Goal: Find contact information: Find contact information

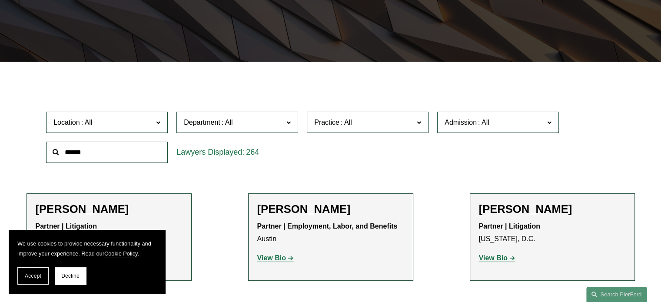
scroll to position [188, 0]
click at [67, 275] on span "Decline" at bounding box center [70, 276] width 18 height 6
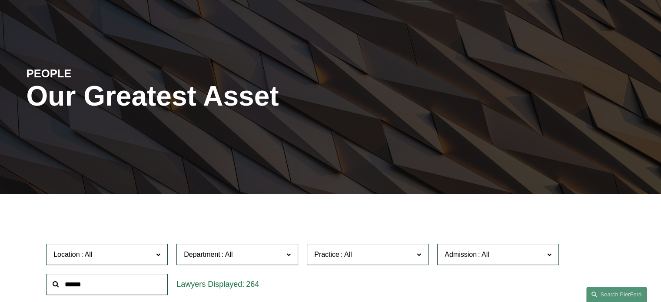
scroll to position [0, 0]
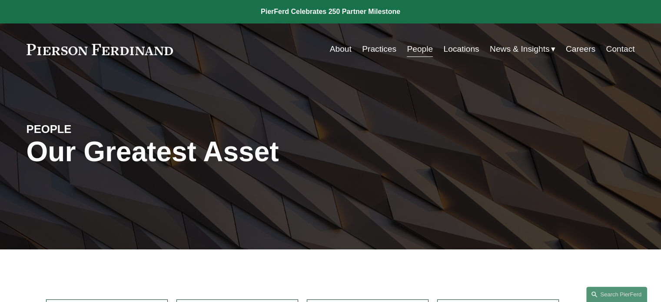
click at [344, 45] on link "About" at bounding box center [341, 49] width 22 height 17
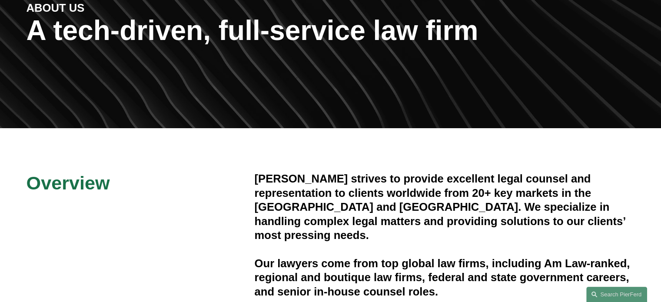
scroll to position [122, 0]
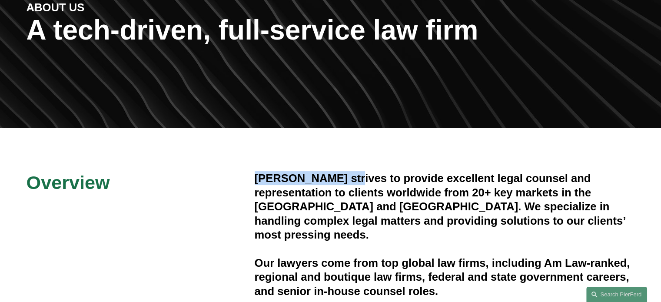
drag, startPoint x: 353, startPoint y: 178, endPoint x: 257, endPoint y: 179, distance: 96.1
click at [257, 179] on h4 "Pierson Ferdinand strives to provide excellent legal counsel and representation…" at bounding box center [445, 206] width 380 height 70
copy h4 "Pierson Ferdinand"
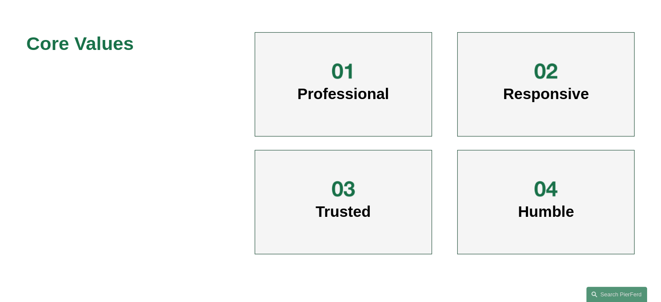
scroll to position [0, 0]
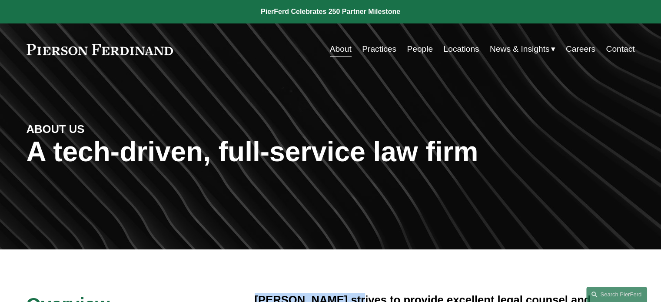
click at [622, 49] on link "Contact" at bounding box center [620, 49] width 29 height 17
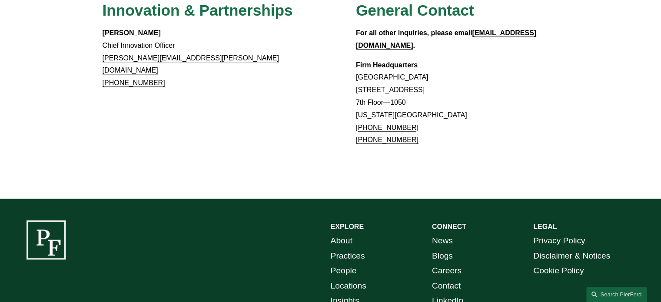
scroll to position [873, 0]
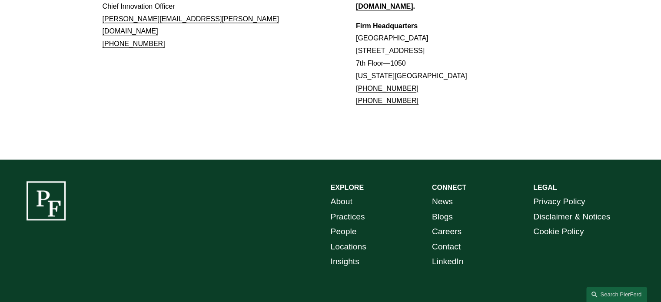
scroll to position [873, 0]
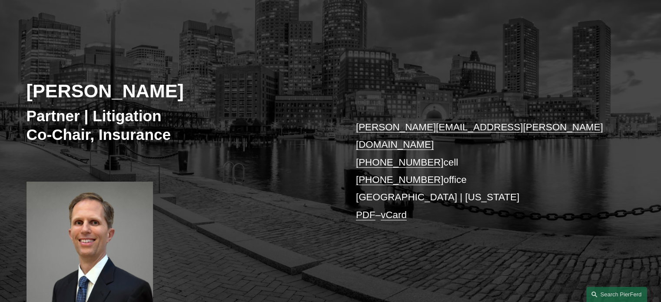
scroll to position [71, 0]
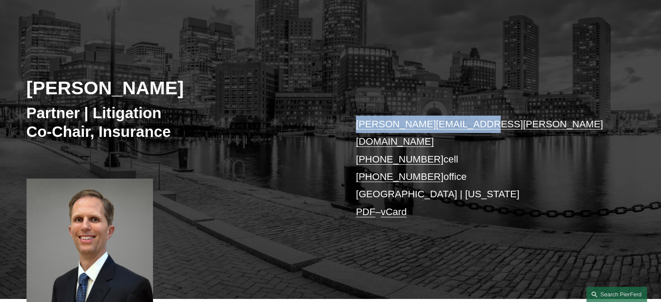
drag, startPoint x: 475, startPoint y: 124, endPoint x: 350, endPoint y: 129, distance: 125.3
click at [350, 129] on div "Kurt M. Mullen Partner | Litigation Co-Chair, Insurance kurt.mullen@pierferd.co…" at bounding box center [330, 161] width 661 height 275
copy link "kurt.mullen@pierferd.com"
click at [395, 207] on link "vCard" at bounding box center [394, 212] width 26 height 11
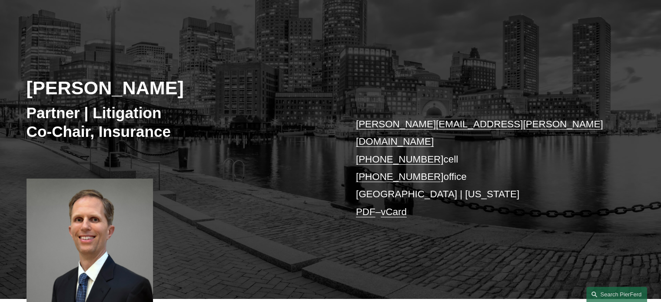
click at [377, 179] on p "kurt.mullen@pierferd.com +1.617.816.0675 cell +1.781.761.2126 office Boston | N…" at bounding box center [482, 168] width 253 height 105
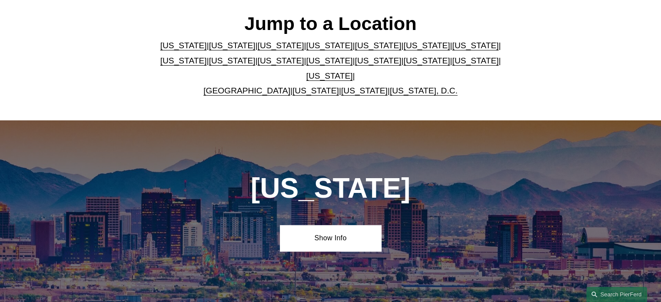
scroll to position [261, 0]
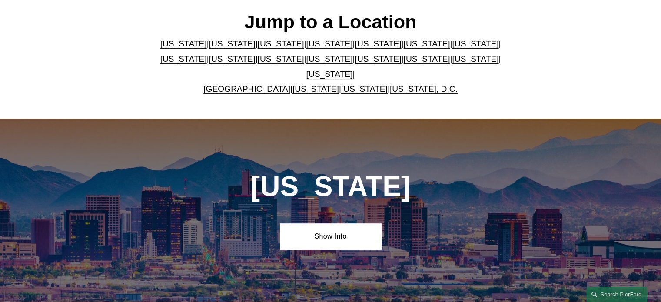
click at [474, 43] on p "[US_STATE] | [US_STATE] | [US_STATE] | [US_STATE] | [US_STATE] | [US_STATE] | […" at bounding box center [330, 67] width 355 height 60
click at [207, 54] on link "[US_STATE]" at bounding box center [183, 58] width 47 height 9
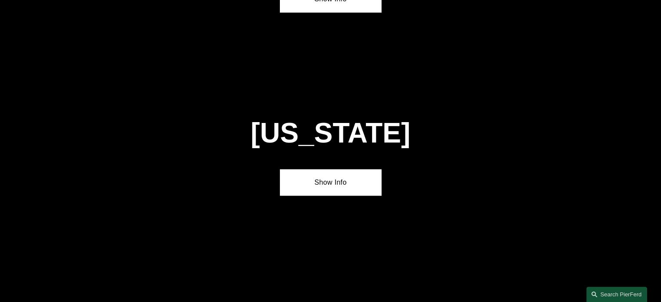
scroll to position [1655, 0]
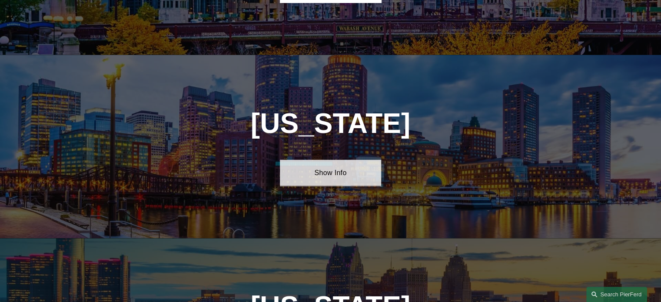
click at [330, 160] on link "Show Info" at bounding box center [330, 173] width 101 height 26
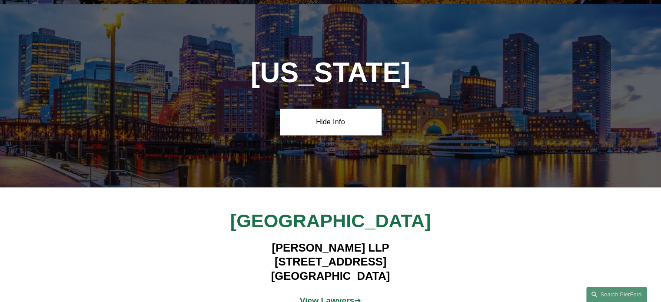
scroll to position [1706, 0]
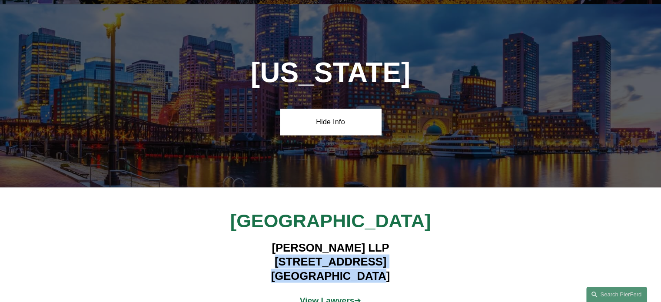
drag, startPoint x: 383, startPoint y: 217, endPoint x: 254, endPoint y: 205, distance: 129.7
click at [254, 241] on h4 "[PERSON_NAME] LLP [STREET_ADDRESS]" at bounding box center [330, 262] width 253 height 42
copy h4 "[STREET_ADDRESS]"
